Goal: Find contact information: Find contact information

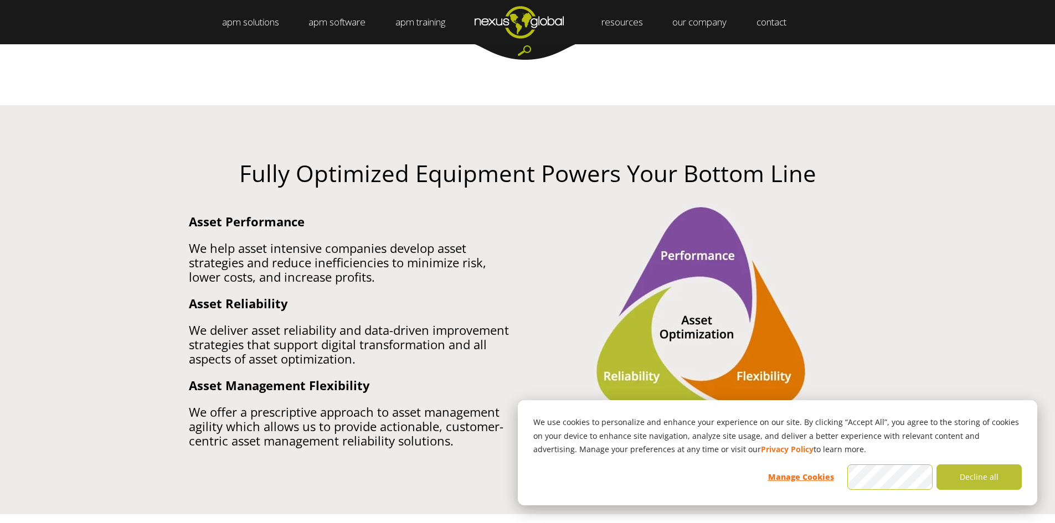
scroll to position [554, 0]
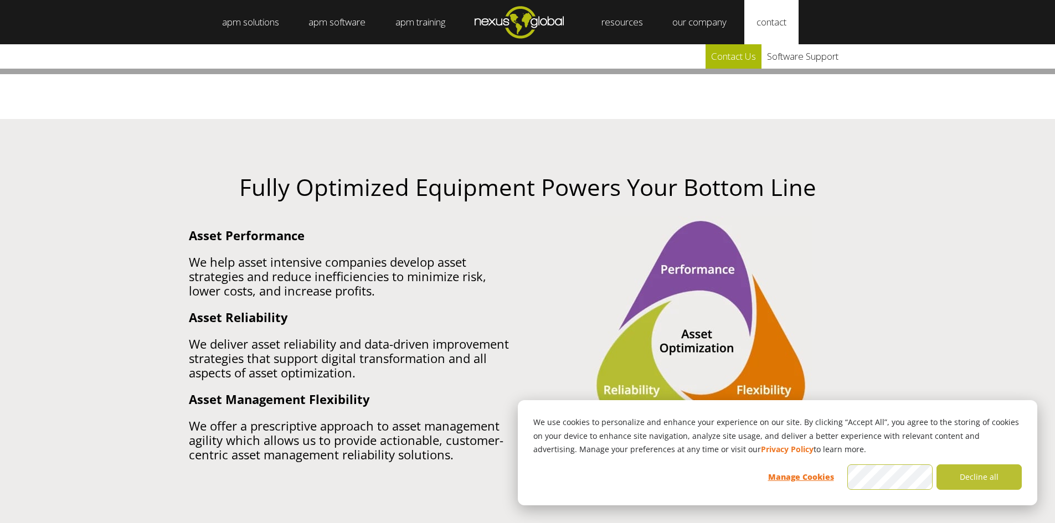
click at [743, 68] on link "Contact Us" at bounding box center [734, 56] width 56 height 24
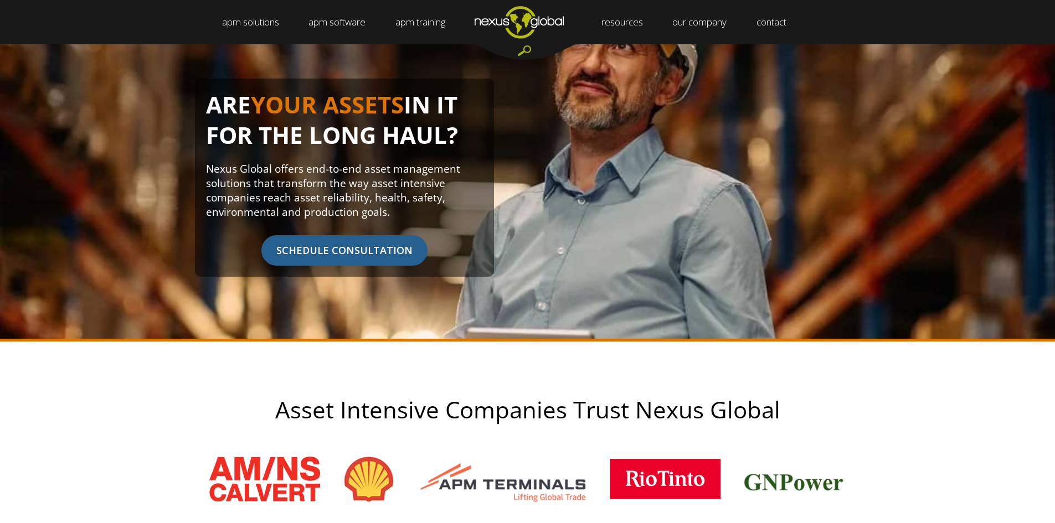
scroll to position [1, 0]
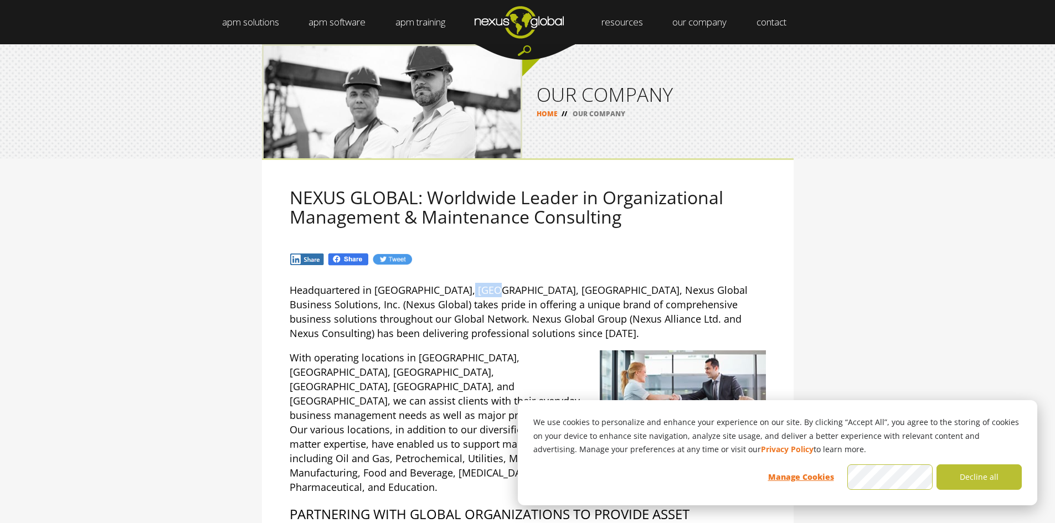
drag, startPoint x: 460, startPoint y: 287, endPoint x: 523, endPoint y: 288, distance: 63.1
click at [513, 289] on span "Headquartered in Wake Forest, NC, USA, Nexus Global Business Solutions, Inc. (N…" at bounding box center [519, 312] width 458 height 56
click at [539, 295] on span "Headquartered in Wake Forest, NC, USA, Nexus Global Business Solutions, Inc. (N…" at bounding box center [519, 312] width 458 height 56
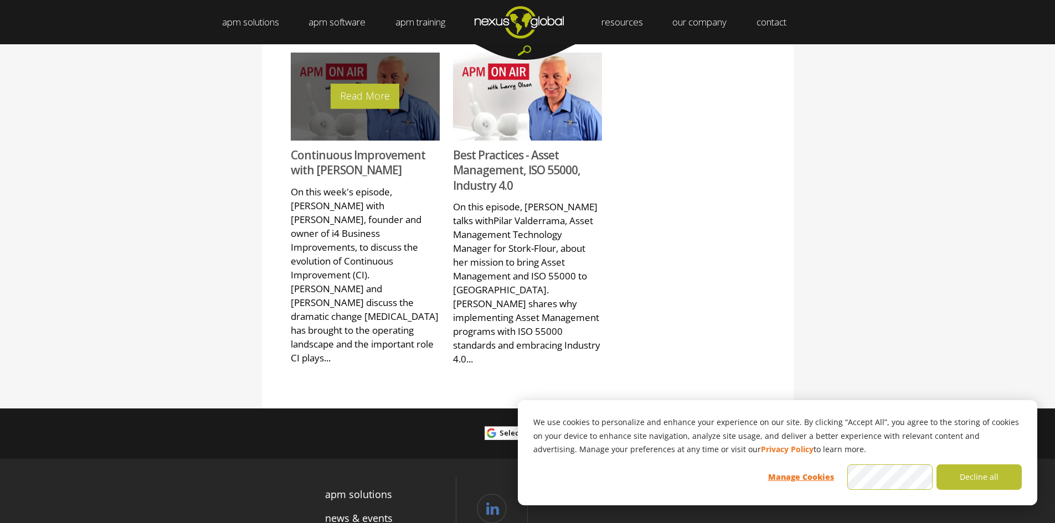
scroll to position [1538, 0]
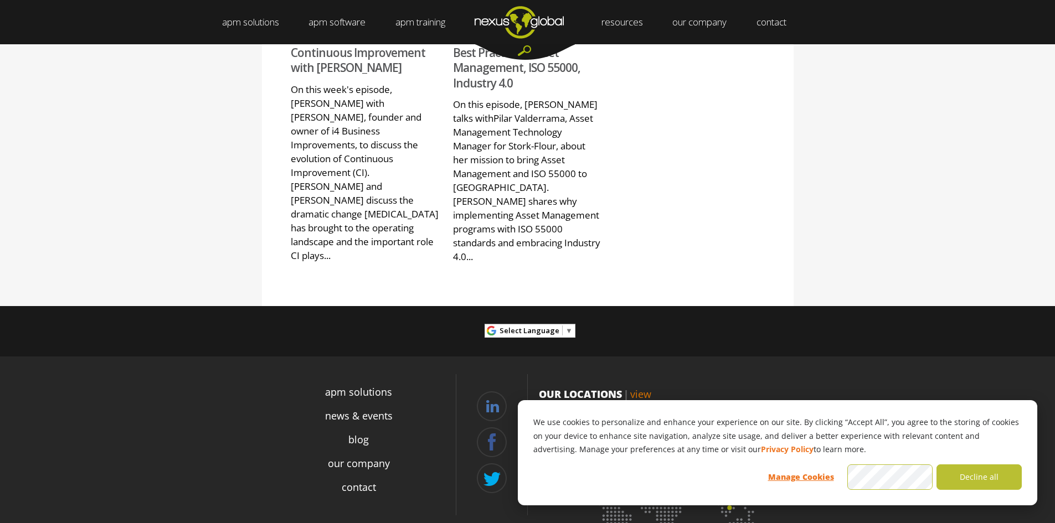
click at [790, 361] on div "OUR LOCATIONS | view © 2023 Nexus Global. All rights reserved. | Privacy Policy" at bounding box center [661, 467] width 266 height 212
click at [825, 357] on div "apm solutions news & events blog our company contact © 2023 Nexus Global. All r…" at bounding box center [528, 469] width 665 height 224
click at [361, 480] on link "contact" at bounding box center [359, 487] width 34 height 15
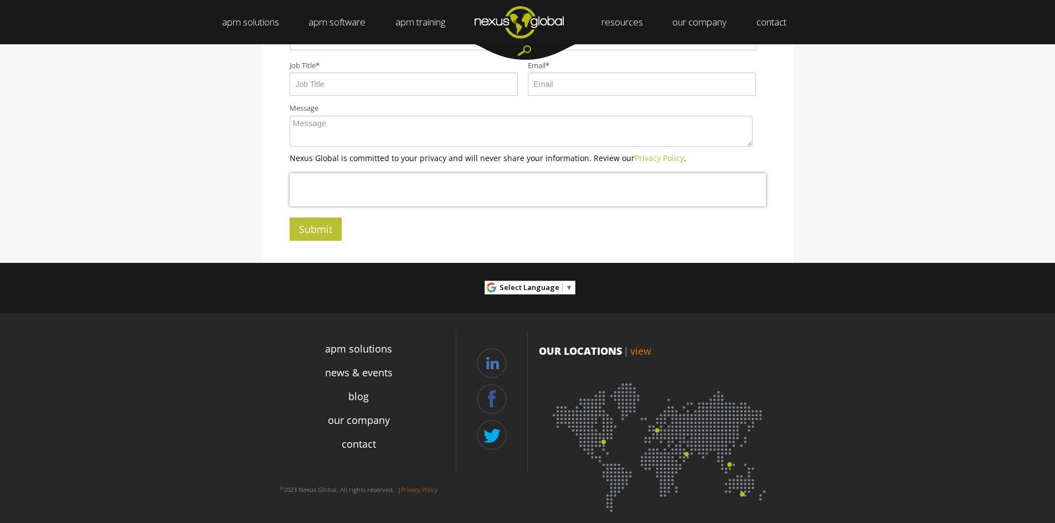
scroll to position [359, 0]
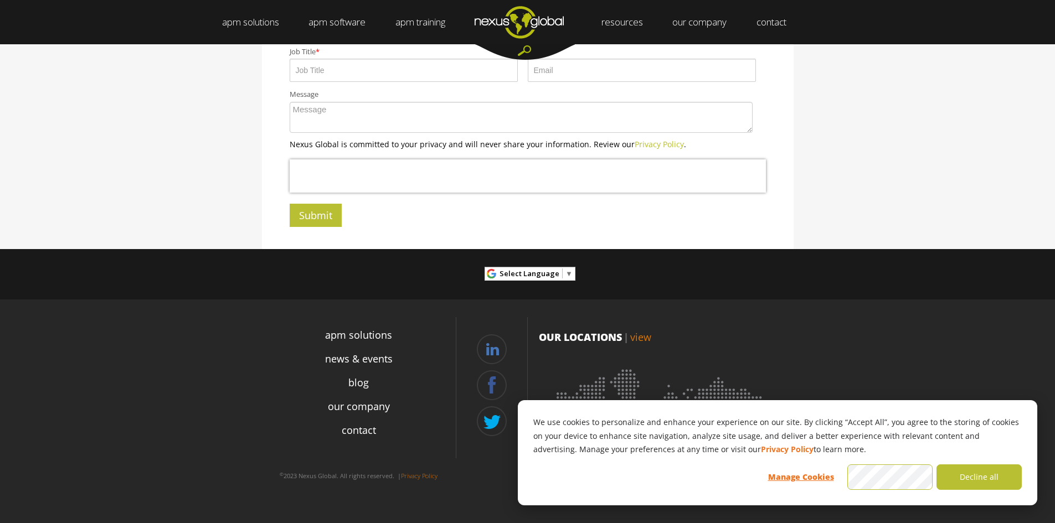
click at [866, 229] on div "Since [DATE], Nexus Global has served clients across the world with our compreh…" at bounding box center [527, 24] width 1055 height 450
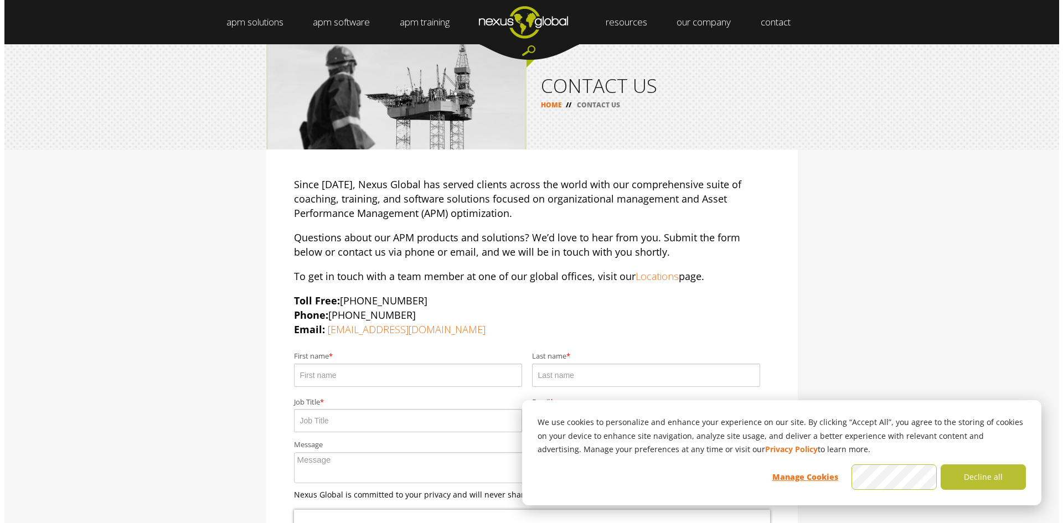
scroll to position [0, 0]
